Goal: Find specific page/section: Find specific page/section

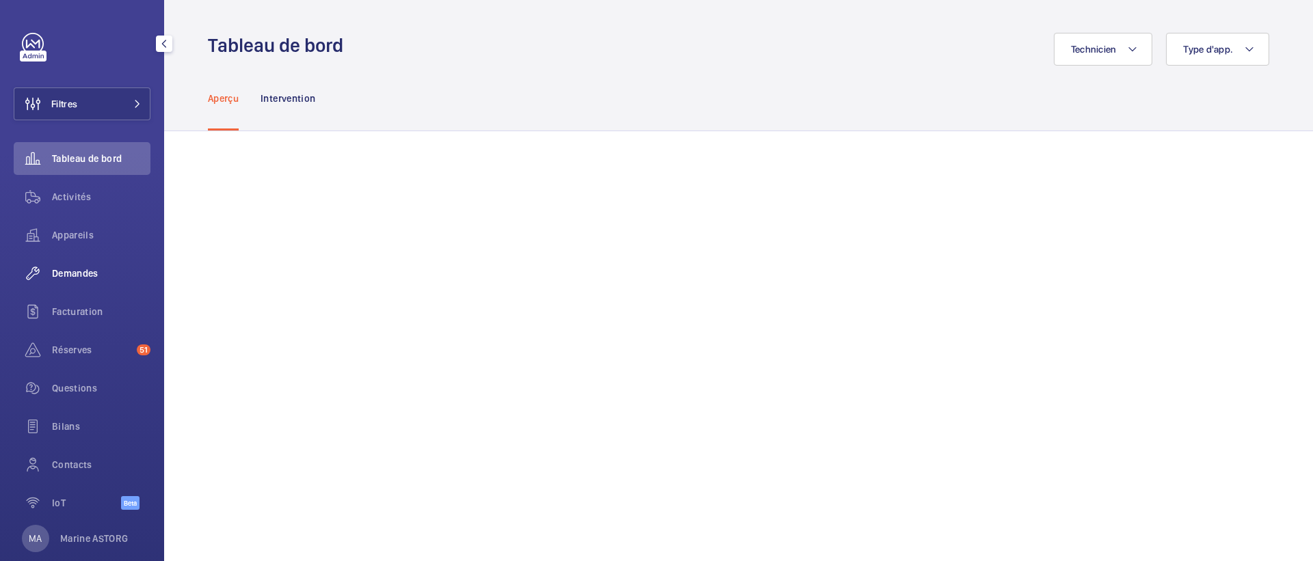
click at [65, 271] on span "Demandes" at bounding box center [101, 274] width 98 height 14
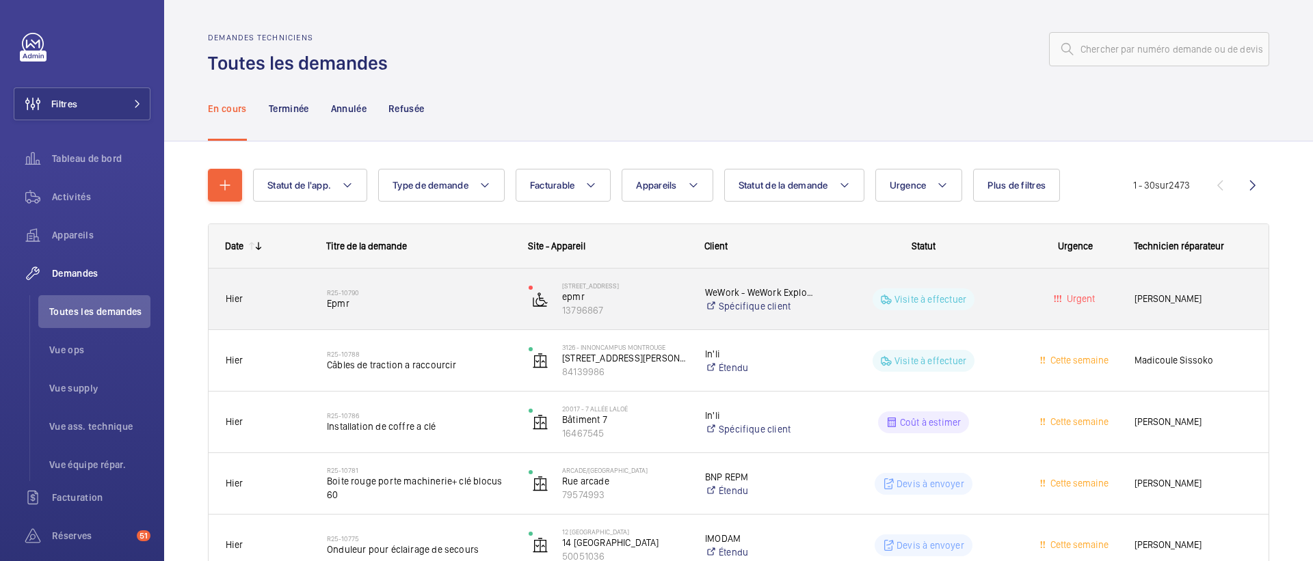
click at [413, 304] on span "Epmr" at bounding box center [419, 304] width 184 height 14
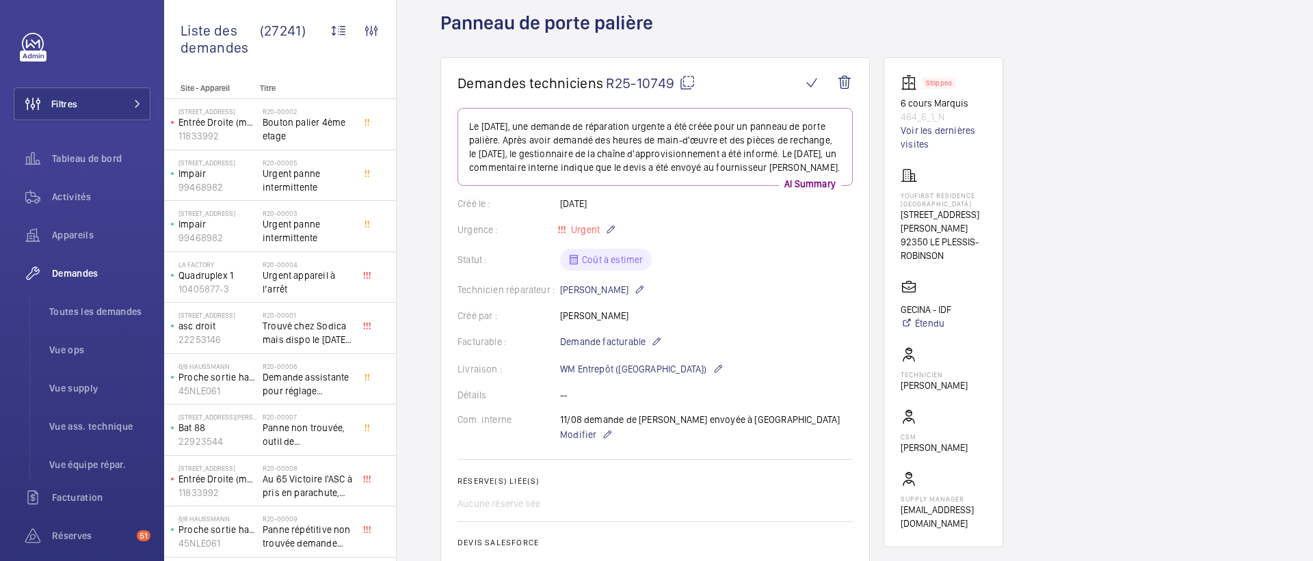
scroll to position [77, 0]
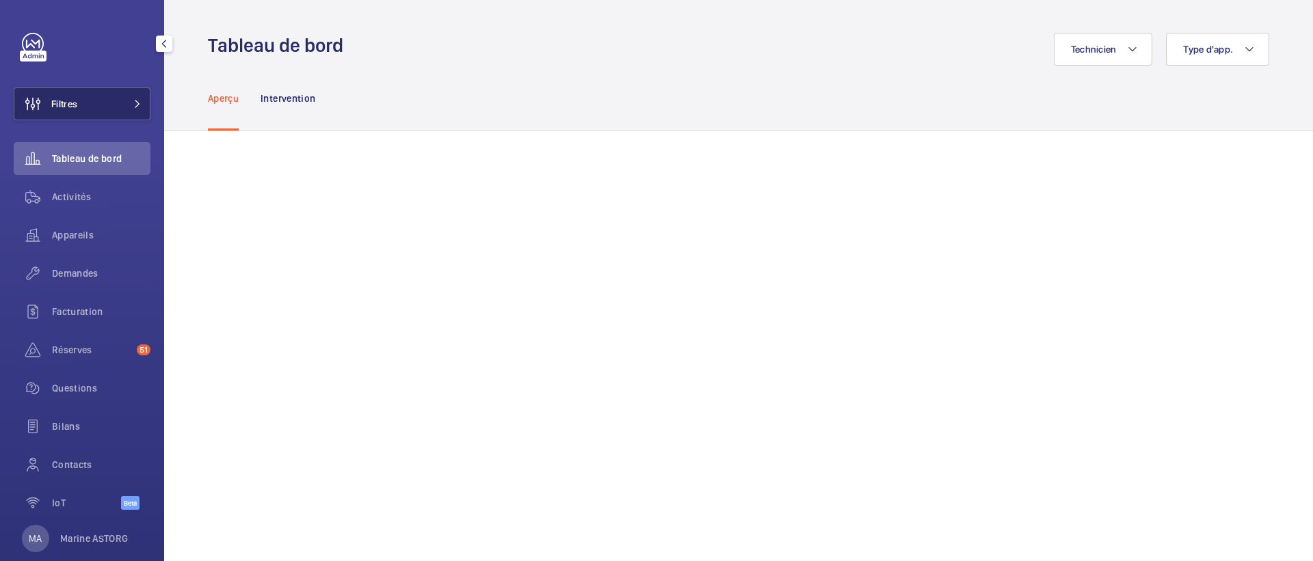
click at [66, 103] on span "Filtres" at bounding box center [64, 104] width 26 height 14
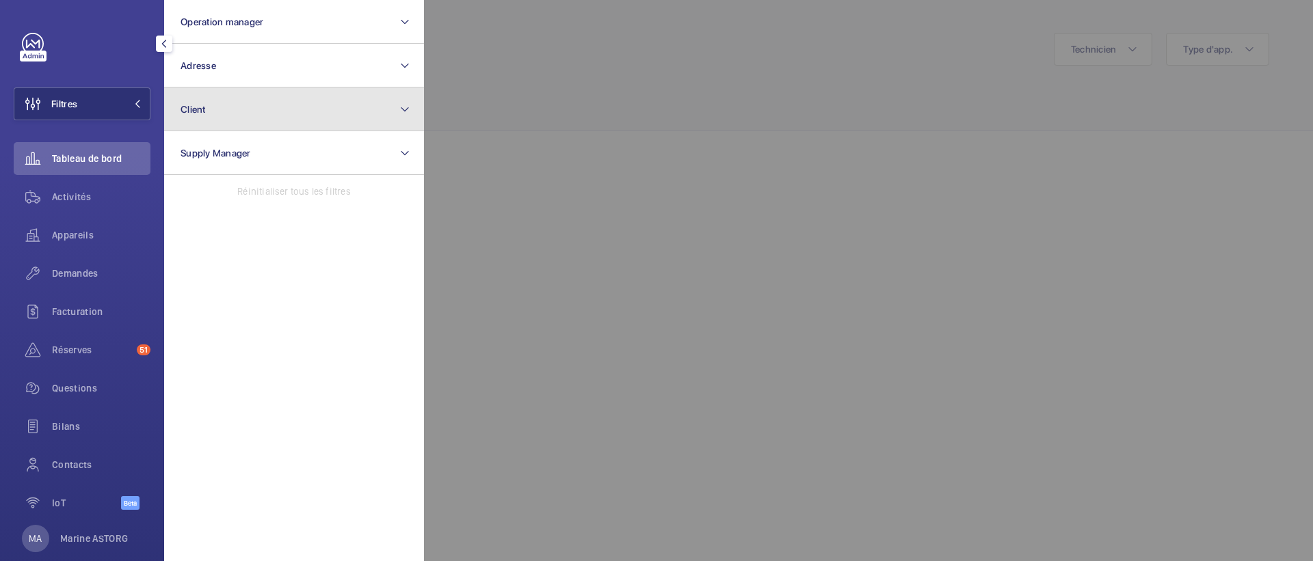
click at [226, 112] on button "Client" at bounding box center [294, 110] width 260 height 44
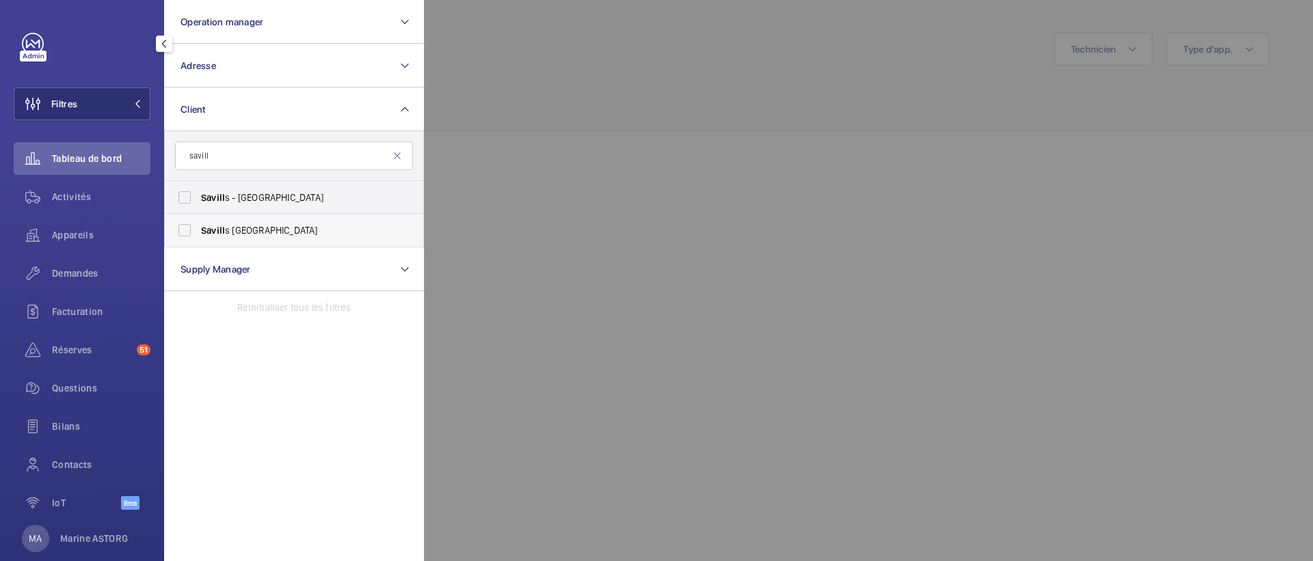
type input "savill"
click at [214, 231] on span "Savill" at bounding box center [213, 230] width 24 height 11
click at [198, 231] on input "[PERSON_NAME] s France" at bounding box center [184, 230] width 27 height 27
checkbox input "true"
click at [77, 343] on span "Réserves" at bounding box center [91, 350] width 79 height 14
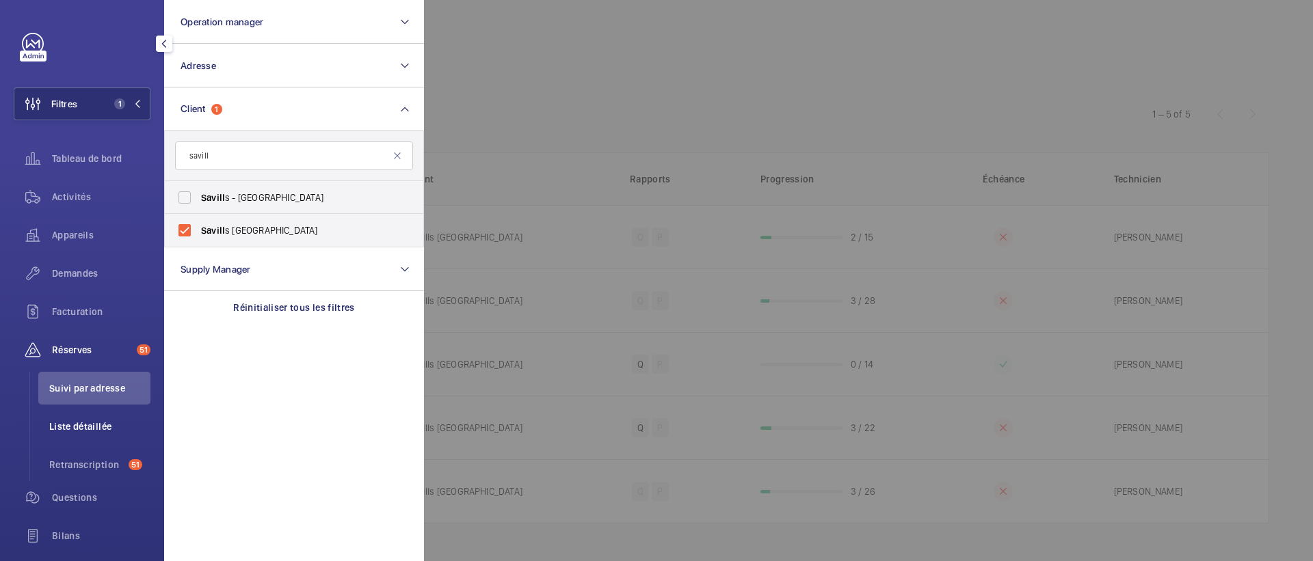
click at [83, 421] on span "Liste détaillée" at bounding box center [99, 427] width 101 height 14
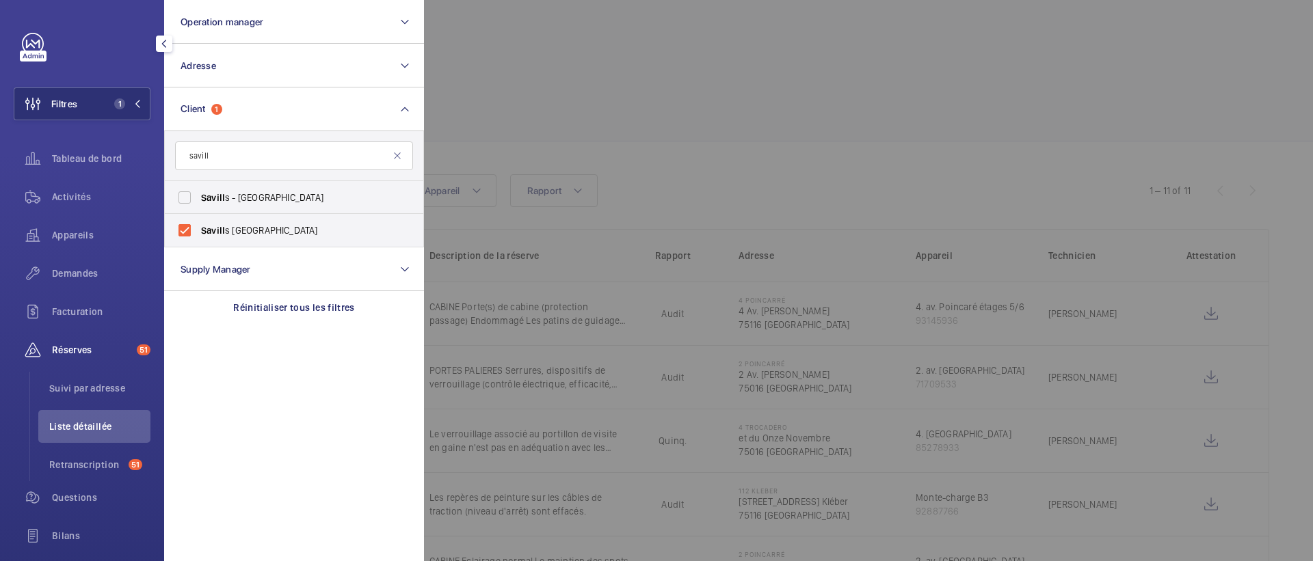
click at [516, 75] on div at bounding box center [1080, 280] width 1313 height 561
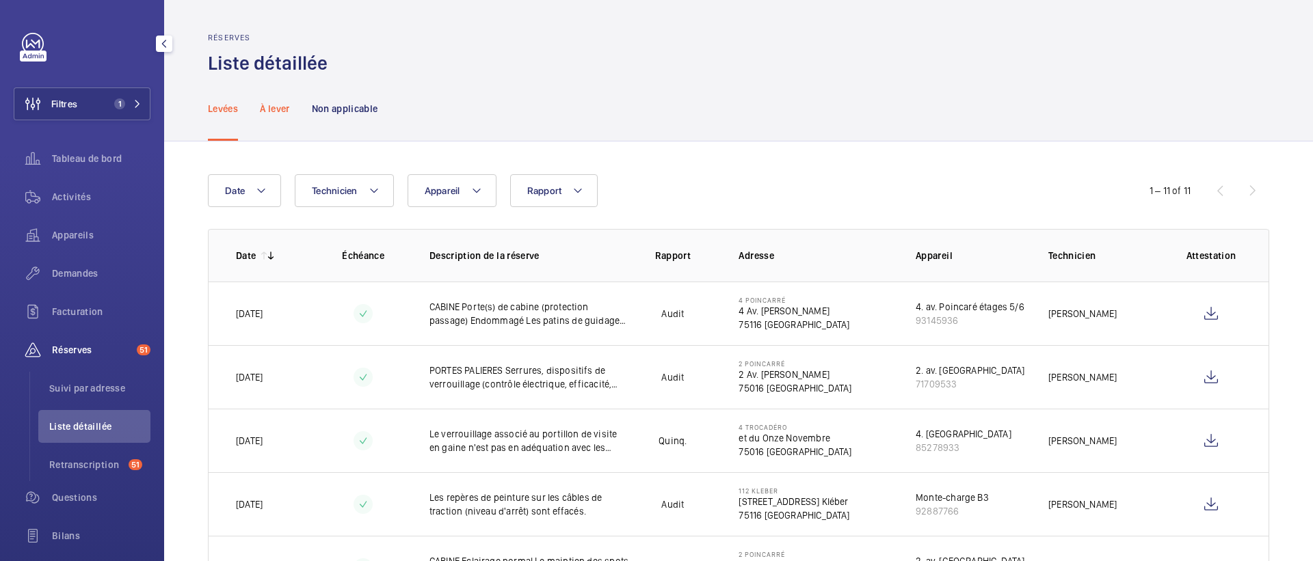
click at [269, 109] on p "À lever" at bounding box center [274, 109] width 29 height 14
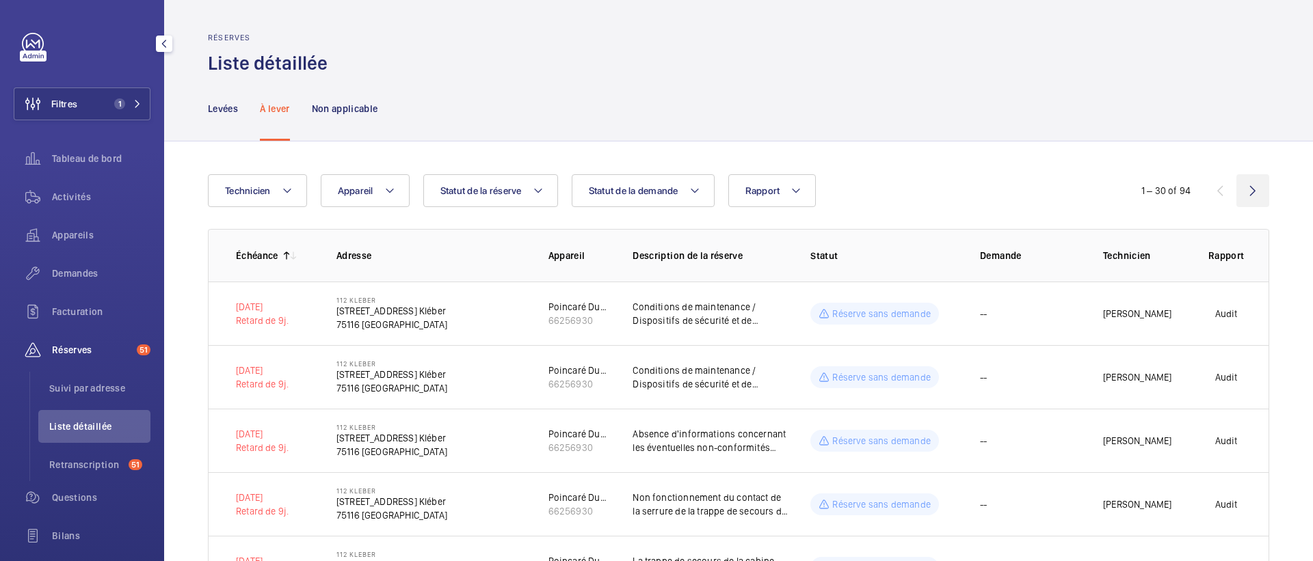
click at [1253, 190] on wm-front-icon-button at bounding box center [1252, 190] width 33 height 33
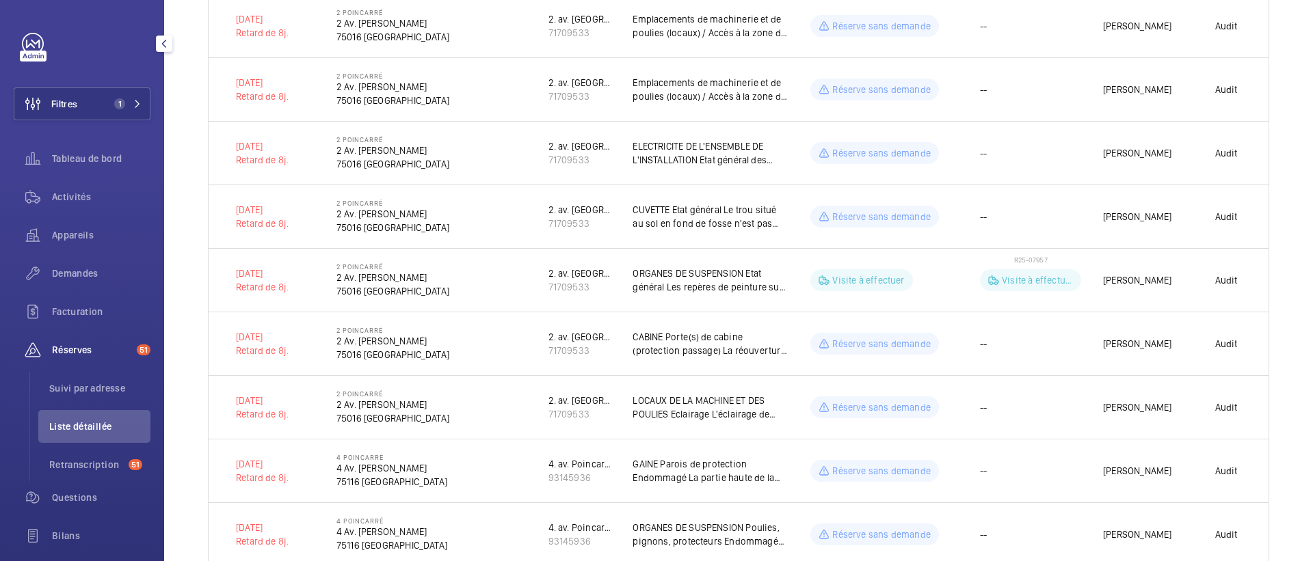
scroll to position [480, 0]
click at [695, 284] on p "ORGANES DE SUSPENSION Etat général Les repères de peinture sur les câbles de tr…" at bounding box center [711, 278] width 156 height 27
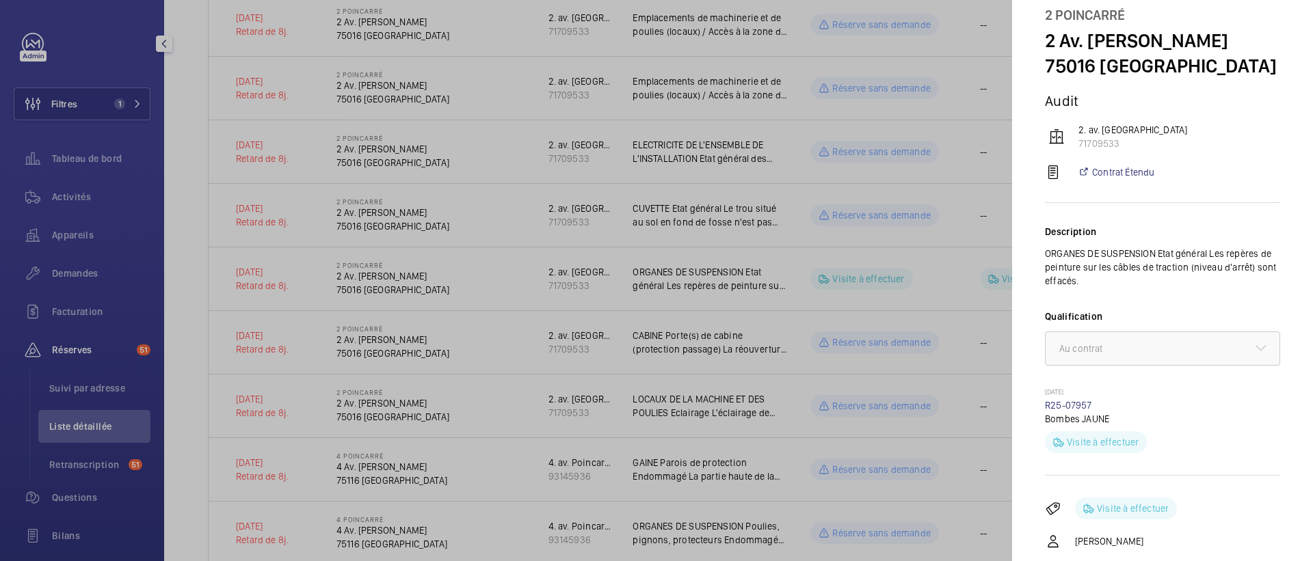
scroll to position [0, 0]
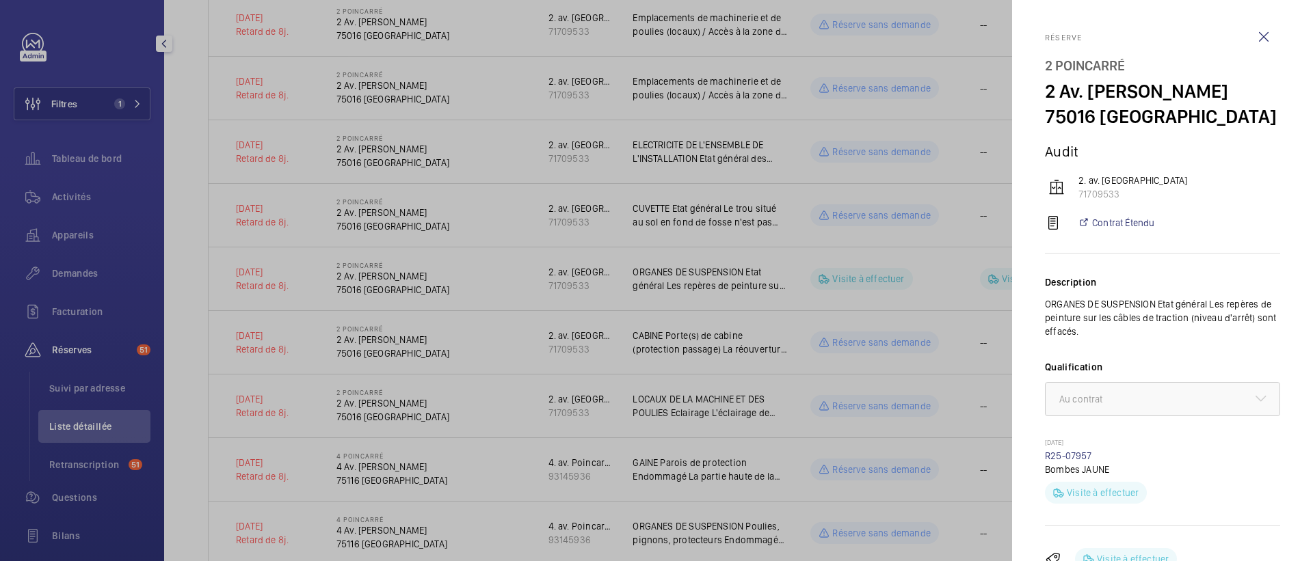
click at [773, 300] on div at bounding box center [656, 280] width 1313 height 561
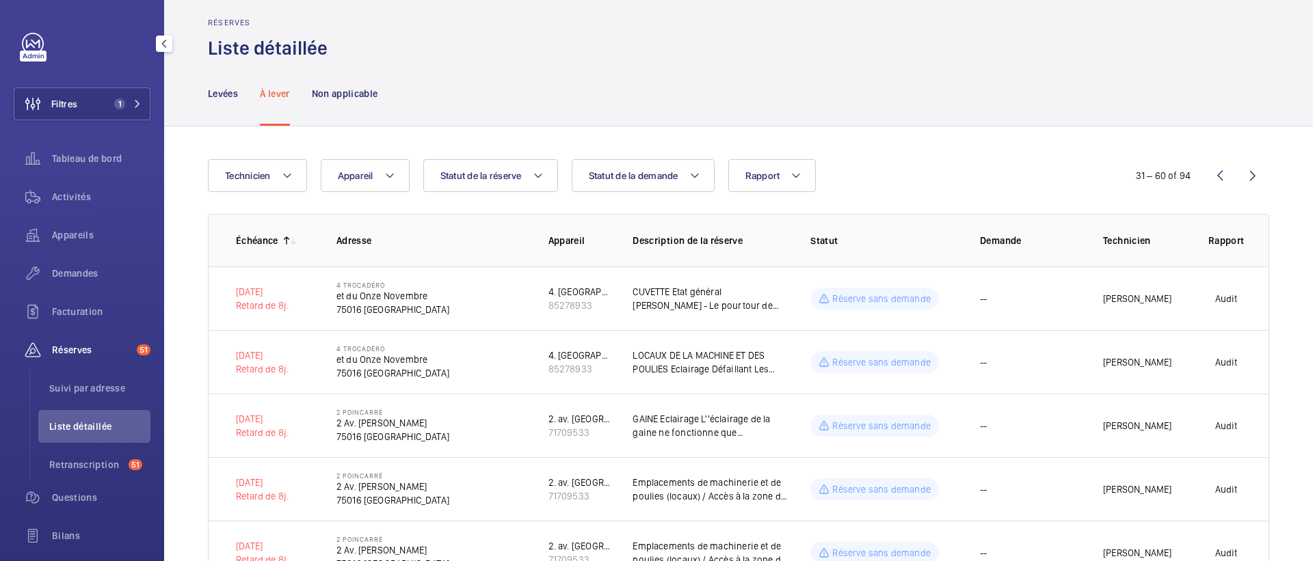
scroll to position [9, 0]
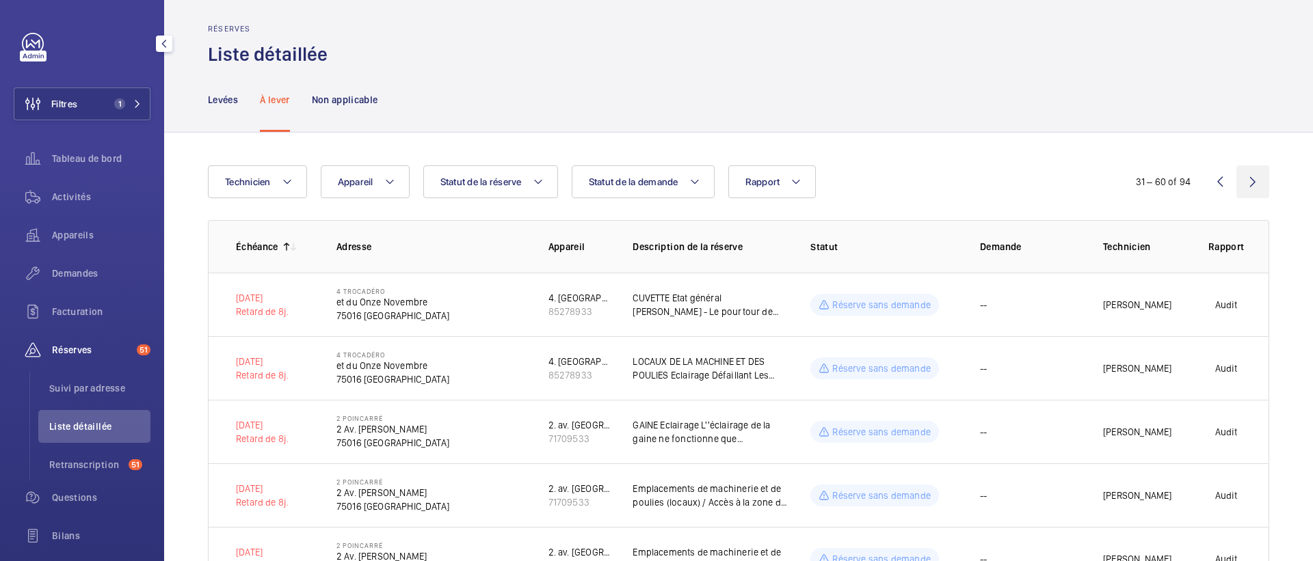
click at [1265, 181] on wm-front-icon-button at bounding box center [1252, 182] width 33 height 33
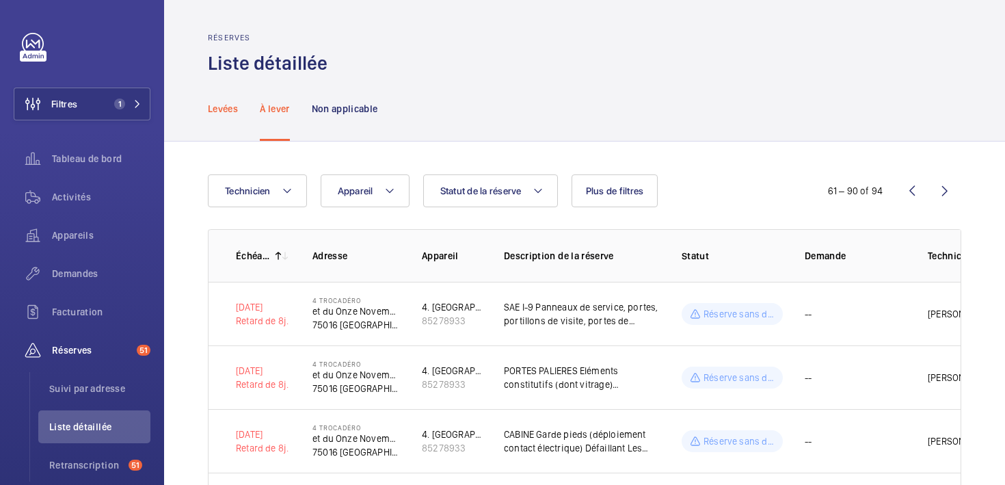
click at [222, 107] on p "Levées" at bounding box center [223, 109] width 30 height 14
